Goal: Task Accomplishment & Management: Manage account settings

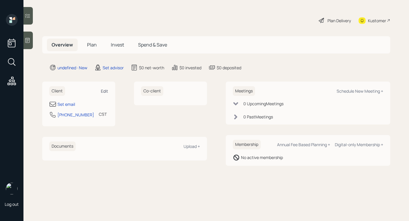
click at [103, 89] on div "Edit" at bounding box center [104, 91] width 7 height 6
select select "America/[GEOGRAPHIC_DATA]"
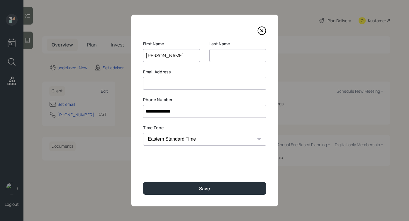
type input "[PERSON_NAME]"
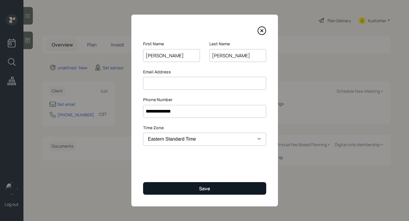
type input "[PERSON_NAME]"
click at [194, 185] on button "Save" at bounding box center [204, 188] width 123 height 13
